Goal: Task Accomplishment & Management: Manage account settings

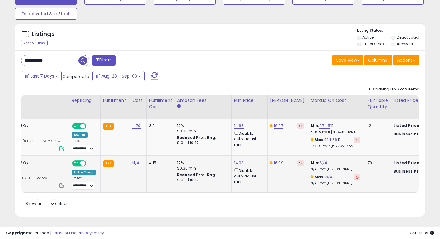
scroll to position [0, 65]
click at [237, 163] on link "14.98" at bounding box center [238, 163] width 10 height 6
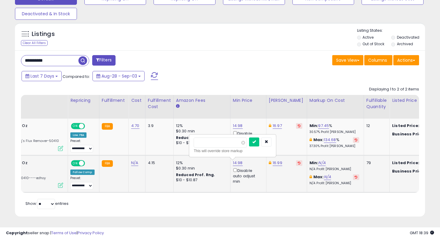
type input "****"
click button "submit" at bounding box center [254, 141] width 10 height 9
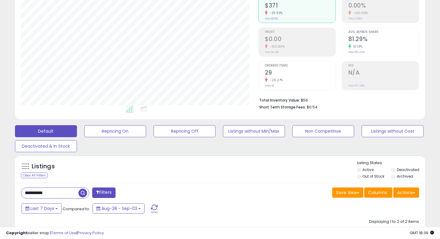
scroll to position [0, 0]
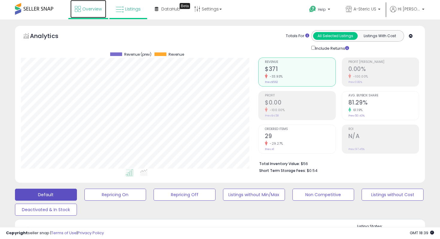
click at [91, 11] on span "Overview" at bounding box center [91, 9] width 19 height 6
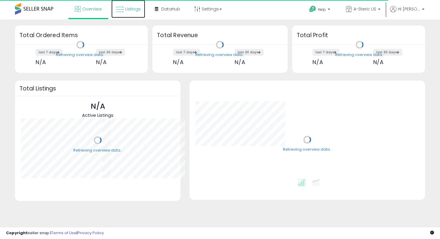
click at [132, 7] on span "Listings" at bounding box center [133, 9] width 16 height 6
